Goal: Transaction & Acquisition: Purchase product/service

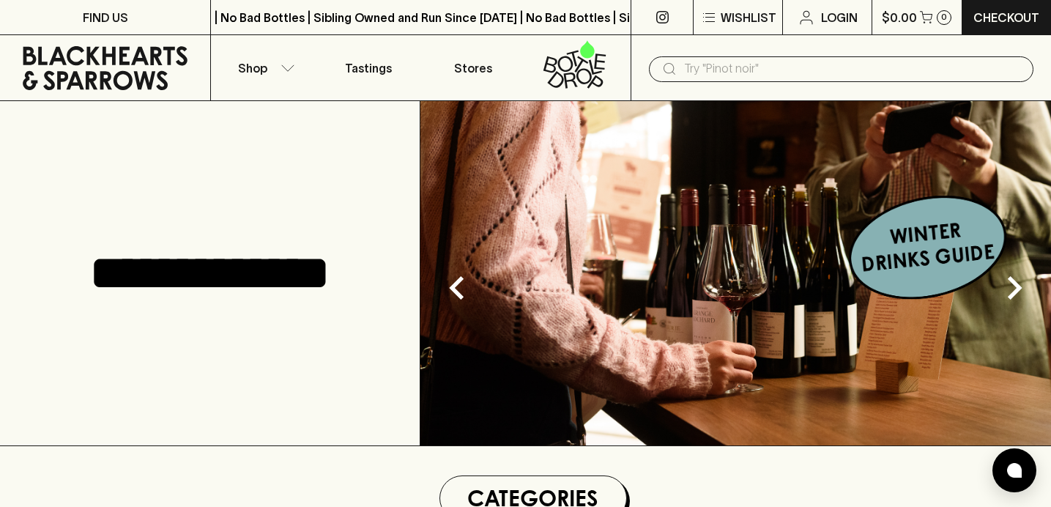
click at [774, 75] on input "text" at bounding box center [853, 68] width 338 height 23
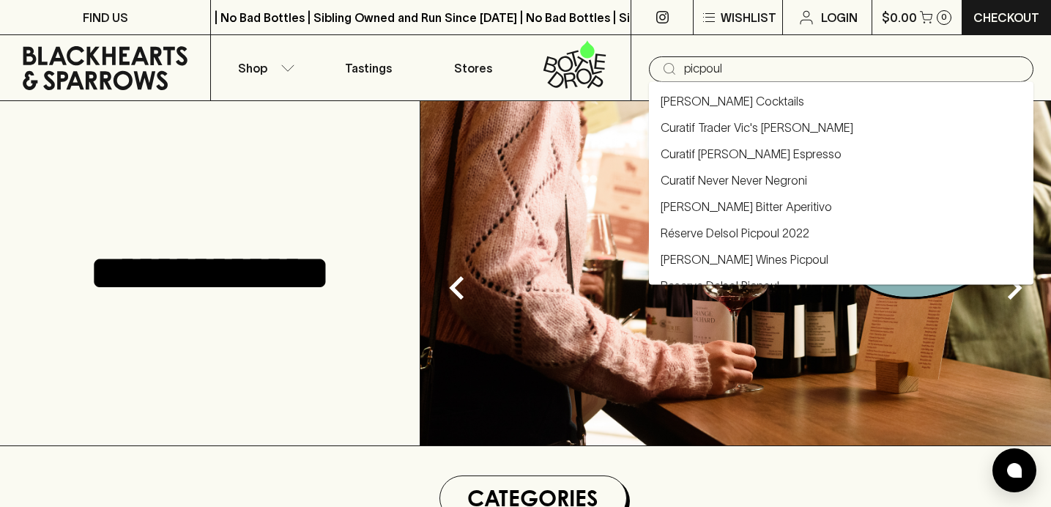
type input "picpoul"
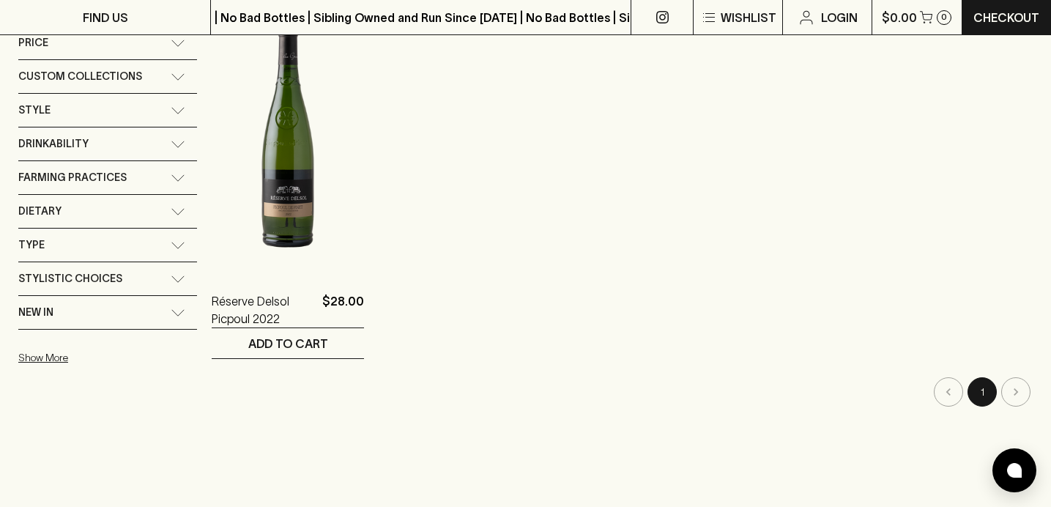
scroll to position [272, 0]
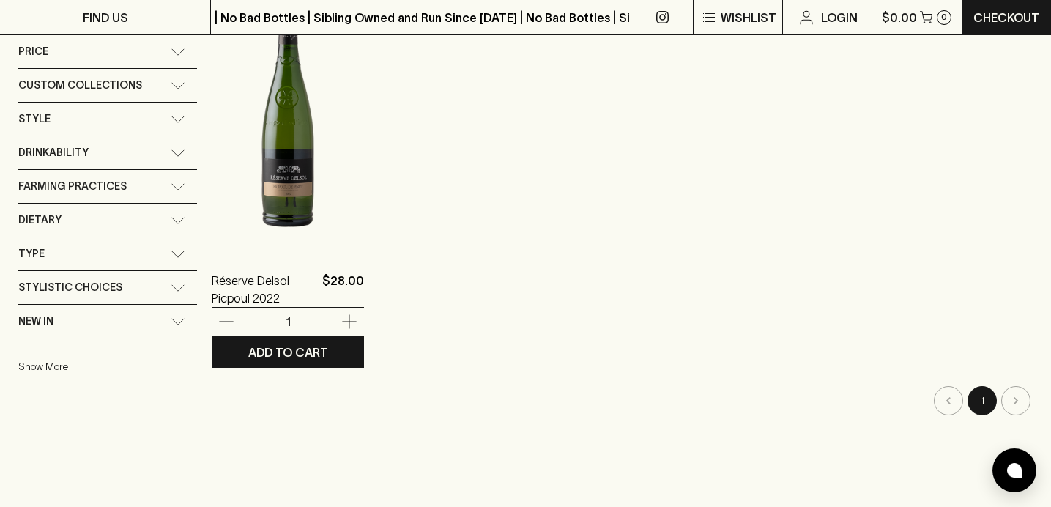
click at [303, 169] on img at bounding box center [288, 121] width 152 height 256
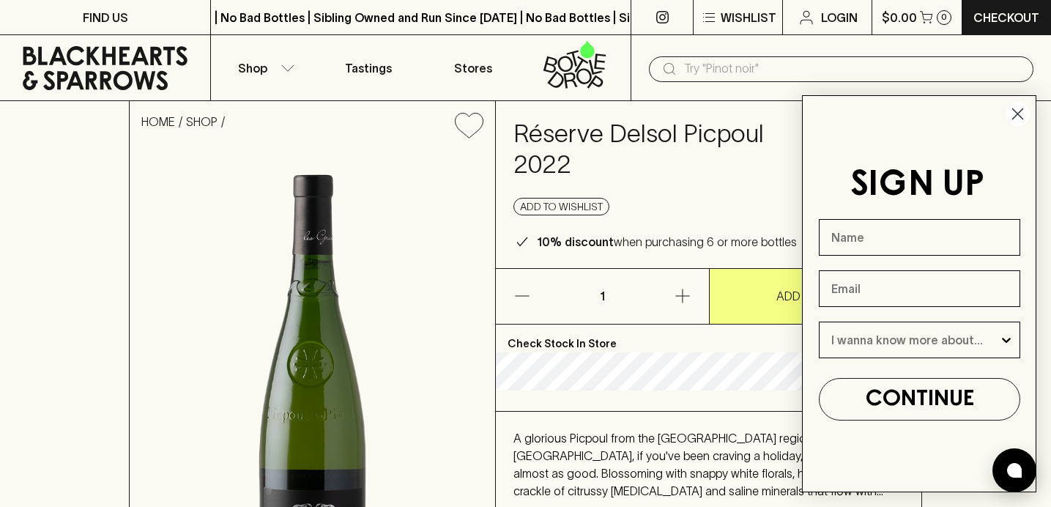
click at [1024, 107] on circle "Close dialog" at bounding box center [1018, 114] width 24 height 24
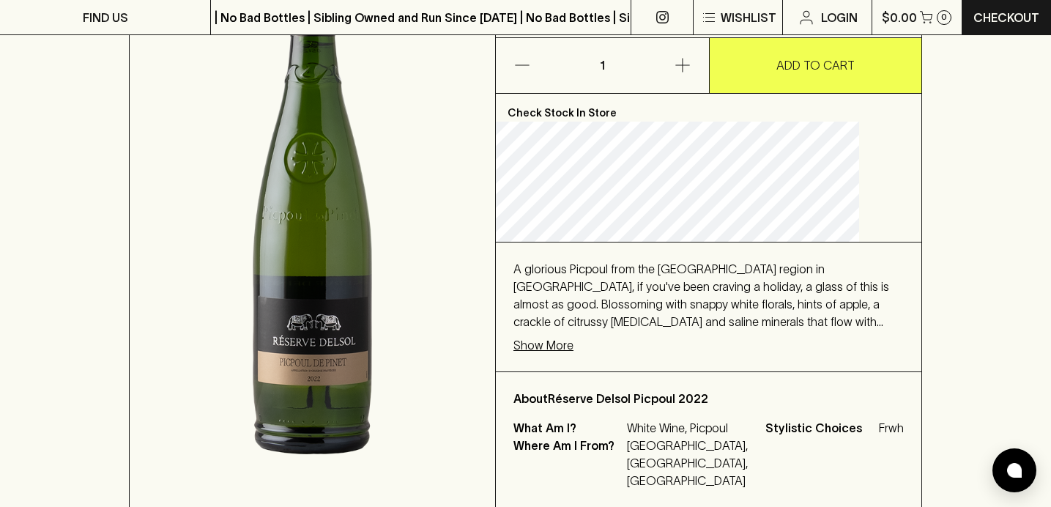
scroll to position [233, 0]
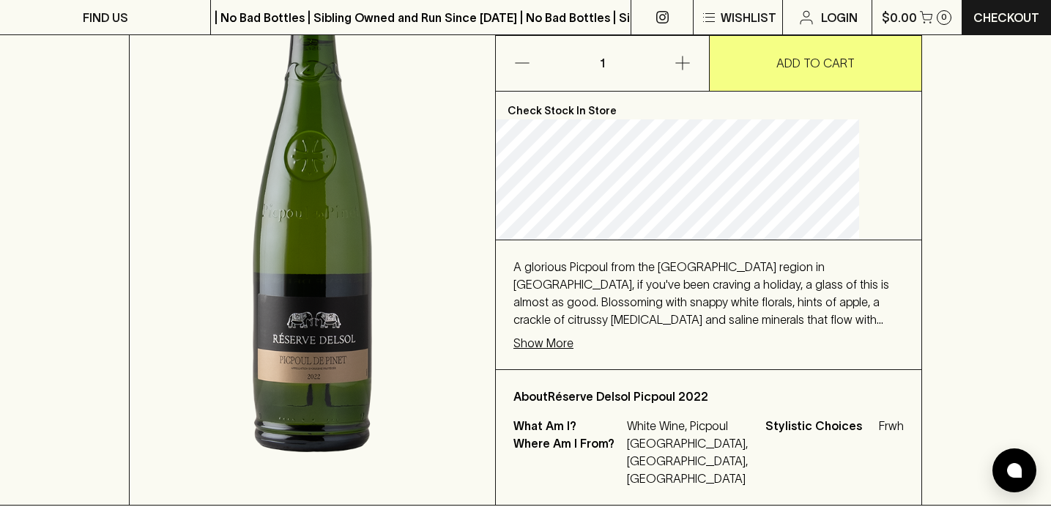
click at [574, 339] on p "Show More" at bounding box center [543, 343] width 60 height 18
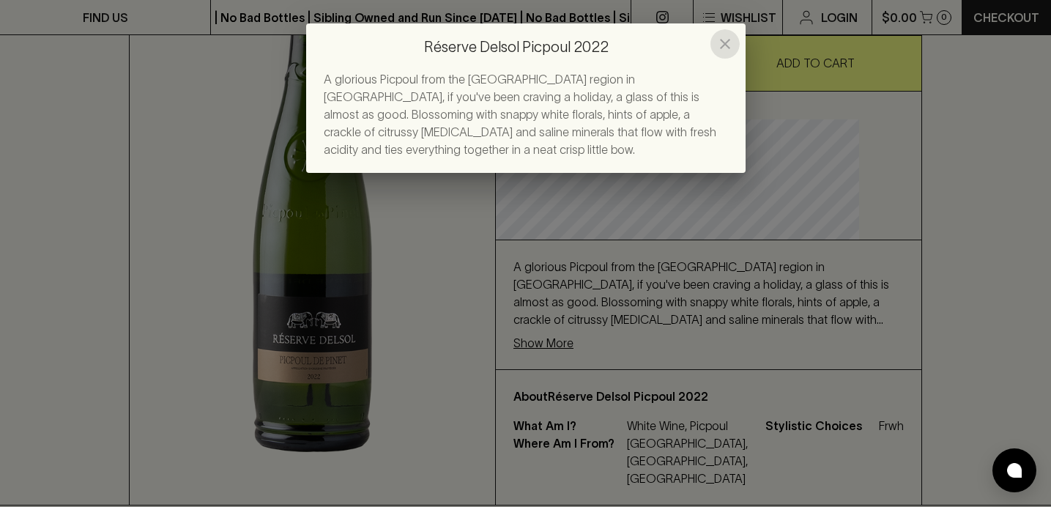
click at [724, 40] on icon "close" at bounding box center [725, 44] width 18 height 18
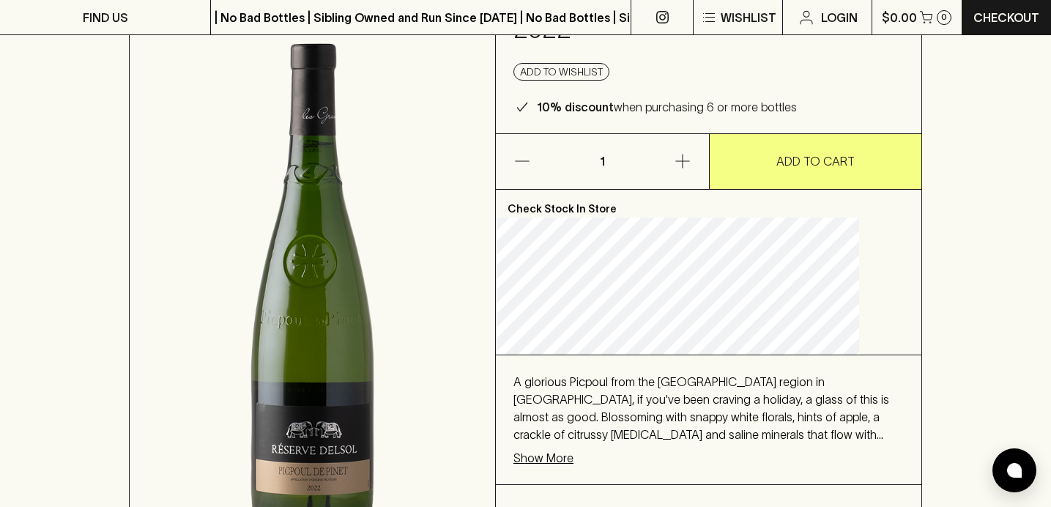
scroll to position [142, 0]
